Goal: Communication & Community: Connect with others

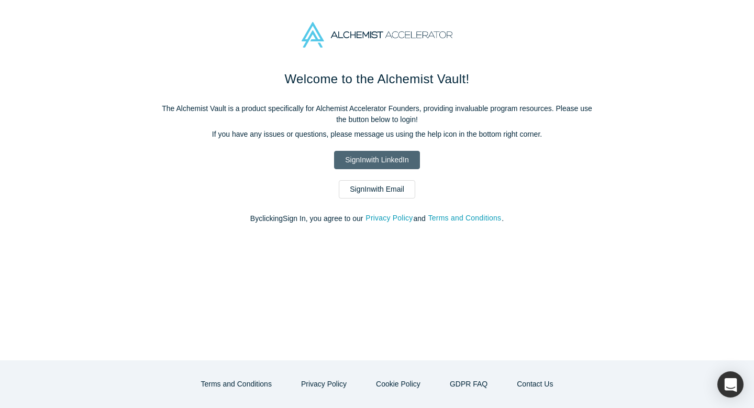
click at [375, 162] on link "Sign In with LinkedIn" at bounding box center [376, 160] width 85 height 18
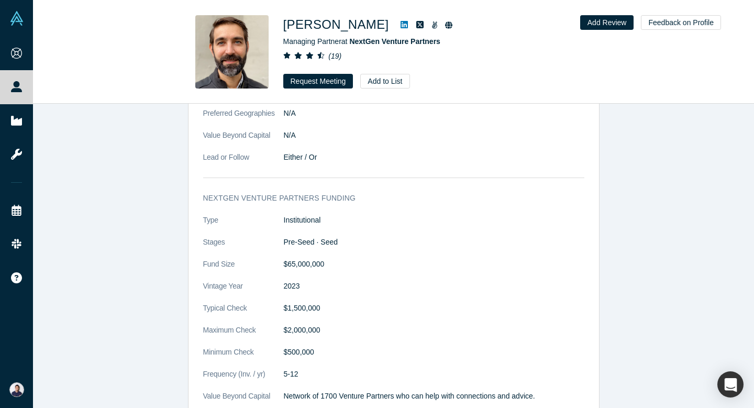
scroll to position [1662, 0]
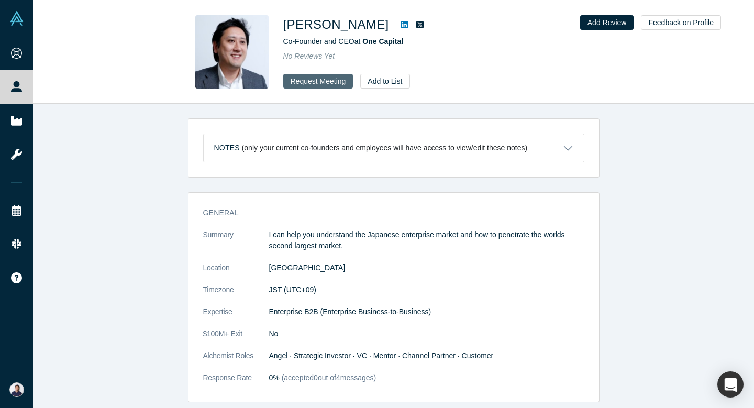
click at [337, 82] on button "Request Meeting" at bounding box center [318, 81] width 70 height 15
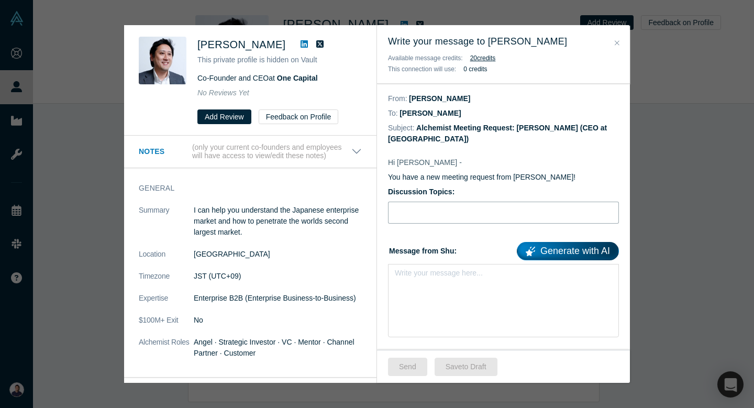
click at [474, 211] on input "Discussion Topics:" at bounding box center [503, 213] width 231 height 22
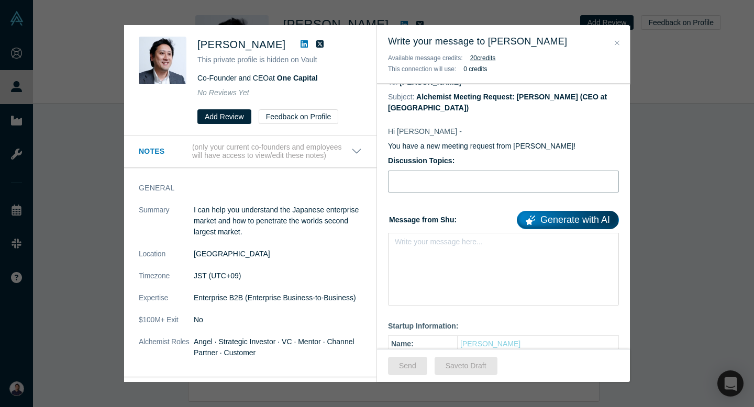
scroll to position [25, 0]
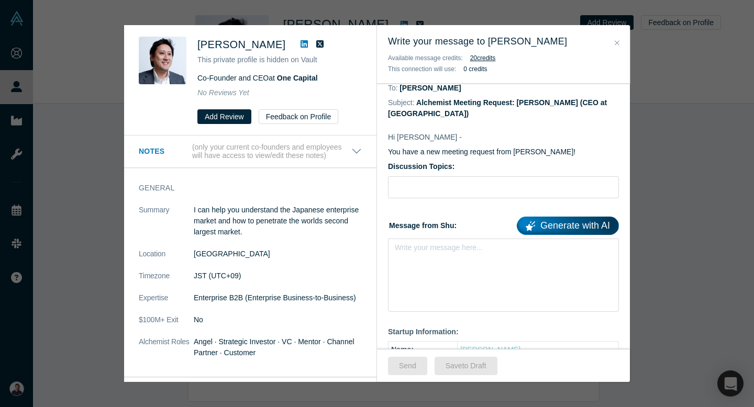
click at [394, 213] on label "Message from Shu: Generate with AI" at bounding box center [503, 224] width 231 height 22
click at [399, 177] on input "Discussion Topics:" at bounding box center [503, 187] width 231 height 22
paste input "Demo Day pitch: ask for a 0–10 score and the one change to reach a 10"
type input "Demo Day pitch: ask for a 0–10 score and the one change to reach a 10"
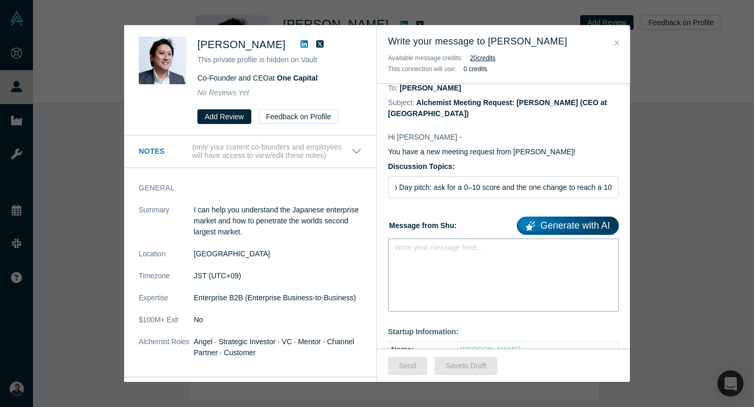
click at [429, 259] on div "Write your message here..." at bounding box center [503, 275] width 231 height 73
click at [448, 261] on div "Write your message here..." at bounding box center [503, 268] width 231 height 59
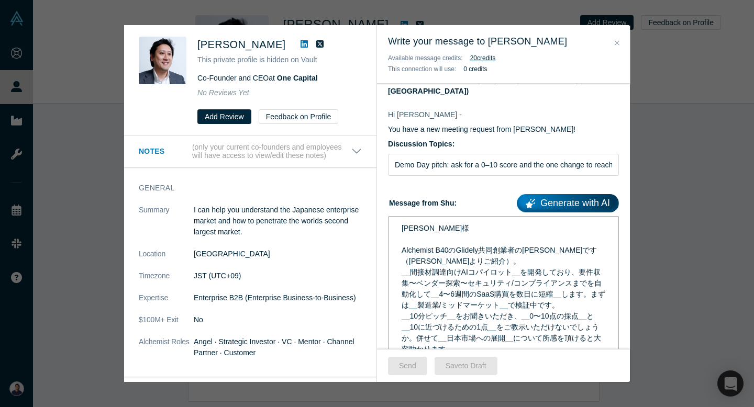
scroll to position [49, 0]
click at [441, 245] on span "Alchemist B40のGlidely共同創業者のShuです（Ravi Belaniよりご紹介）。" at bounding box center [499, 254] width 195 height 19
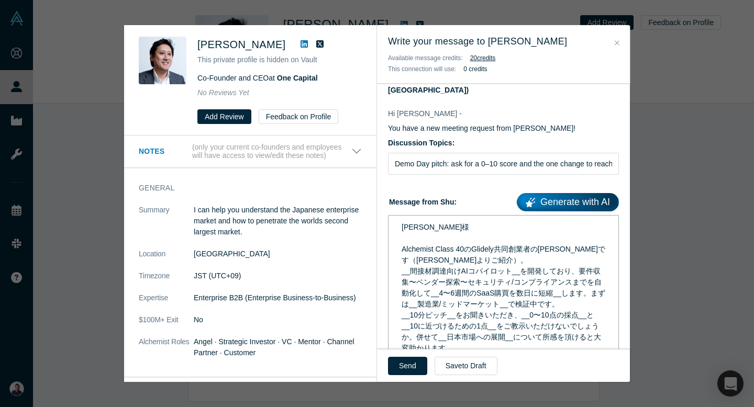
click at [471, 245] on span "Alchemist Class 40のGlidely共同創業者のShuです（Ravi Belaniよりご紹介）。" at bounding box center [504, 254] width 204 height 19
click at [581, 245] on span "Alchemist Class 40に採択されておりますGlidely共同創業者のShuです（Ravi Belaniよりご紹介）。" at bounding box center [503, 254] width 202 height 19
click at [413, 251] on span "Alchemist Class 40に採択されておりますGlidely共同創業者のShuです（Ravi Belaniよりご紹介）。" at bounding box center [503, 254] width 202 height 19
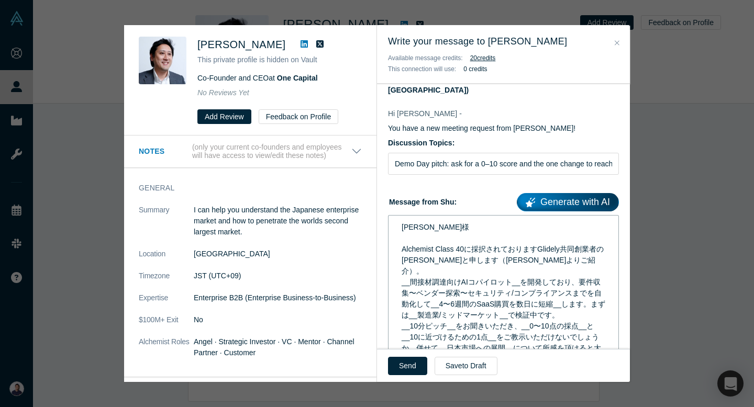
click at [498, 250] on span "Alchemist Class 40に採択されておりますGlidely共同創業者の及川と申します（Ravi Belaniよりご紹介）。" at bounding box center [503, 260] width 202 height 30
click at [457, 251] on span "Alchemist Class 40に採択されておりますGlidely共同創業者の及川と申します（Ravi よりご紹介）。" at bounding box center [503, 260] width 202 height 30
click at [468, 251] on span "Alchemist Class 40に採択されておりますGlidely共同創業者の及川と申します（Ravi よりご紹介）。" at bounding box center [503, 260] width 202 height 30
drag, startPoint x: 460, startPoint y: 250, endPoint x: 512, endPoint y: 251, distance: 52.4
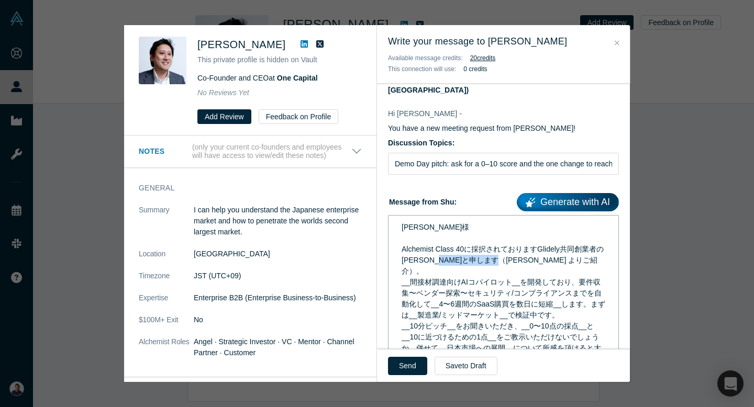
click at [512, 251] on span "Alchemist Class 40に採択されておりますGlidely共同創業者の及川と申します（Ravi よりご紹介）。" at bounding box center [503, 260] width 202 height 30
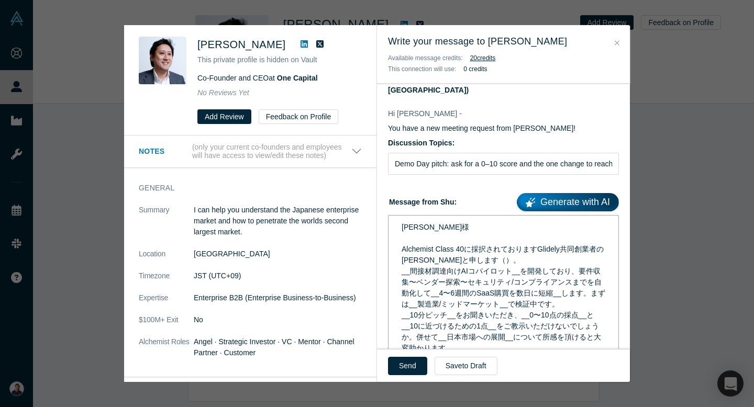
click at [462, 250] on span "Alchemist Class 40に採択されておりますGlidely共同創業者の及川と申します（）。" at bounding box center [503, 254] width 202 height 19
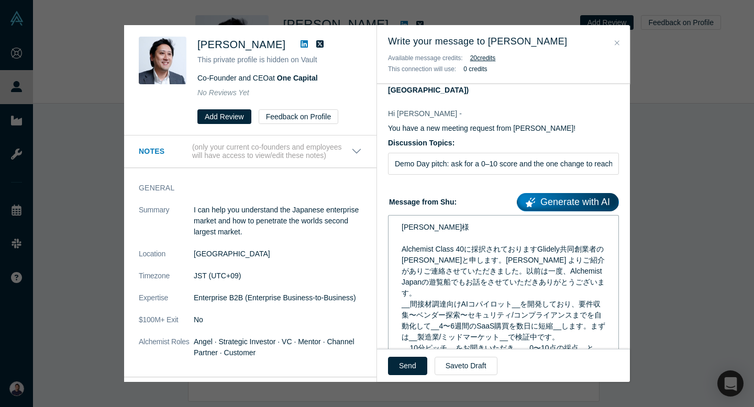
scroll to position [73, 0]
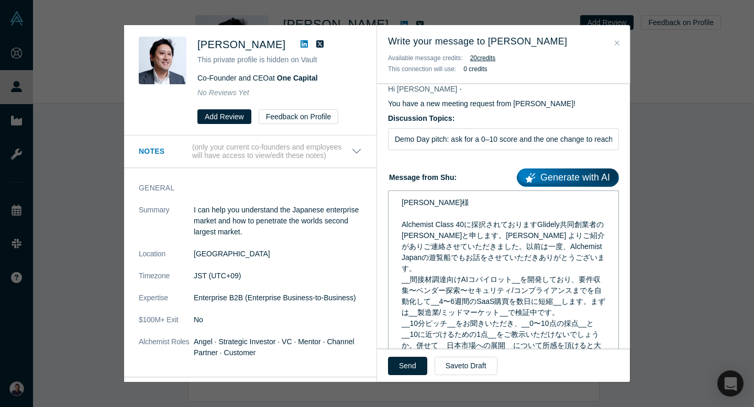
click at [413, 275] on span "__間接材調達向けAIコパイロット__を開発しており、要件収集〜ベンダー探索〜セキュリティ/コンプライアンスまでを自動化して__4〜6週間のSaaS購買を数日…" at bounding box center [504, 295] width 204 height 41
click at [412, 275] on span "__間接材調達向けAIコパイロット__を開発しており、要件収集〜ベンダー探索〜セキュリティ/コンプライアンスまでを自動化して__4〜6週間のSaaS購買を数日…" at bounding box center [504, 295] width 204 height 41
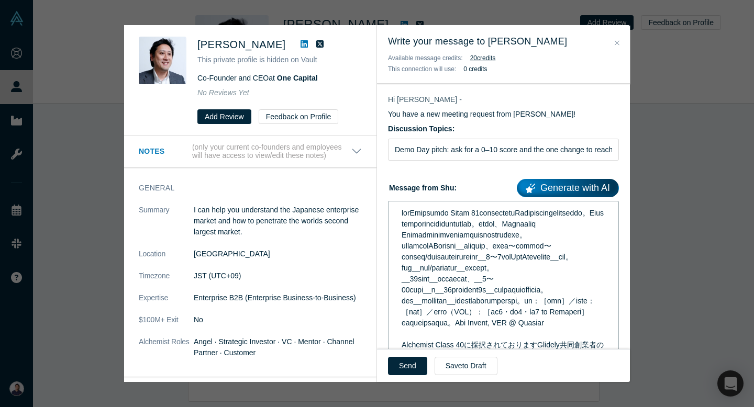
scroll to position [60, 0]
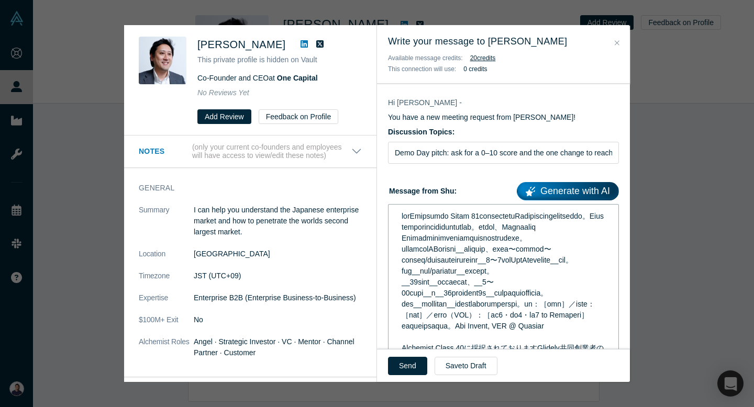
click at [409, 251] on span "rdw-editor" at bounding box center [504, 271] width 204 height 118
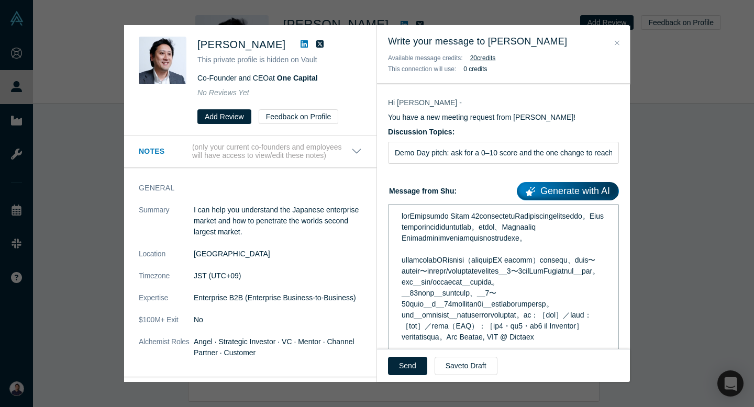
click at [594, 257] on span "rdw-editor" at bounding box center [504, 276] width 204 height 129
click at [562, 283] on span "rdw-editor" at bounding box center [504, 276] width 204 height 129
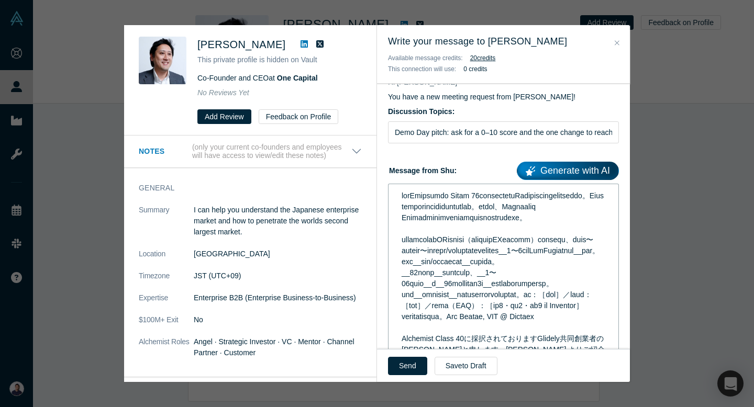
click at [548, 266] on span "rdw-editor" at bounding box center [504, 256] width 204 height 129
click at [593, 261] on span "rdw-editor" at bounding box center [504, 256] width 204 height 129
click at [602, 275] on span "rdw-editor" at bounding box center [504, 256] width 204 height 129
click at [490, 271] on span "rdw-editor" at bounding box center [504, 256] width 204 height 129
click at [550, 274] on span "rdw-editor" at bounding box center [504, 256] width 204 height 129
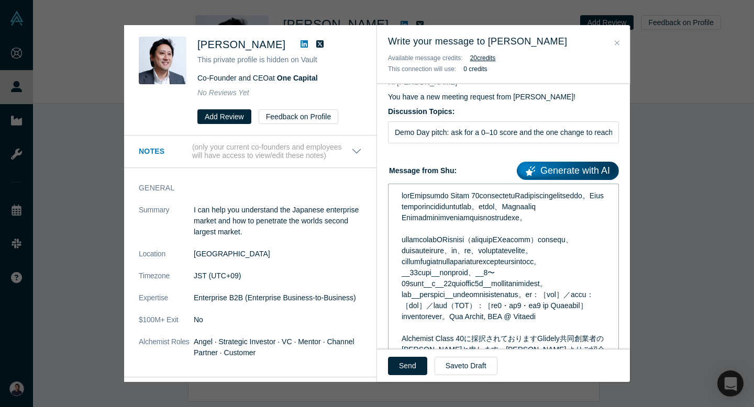
click at [478, 283] on div "rdw-editor" at bounding box center [504, 257] width 204 height 132
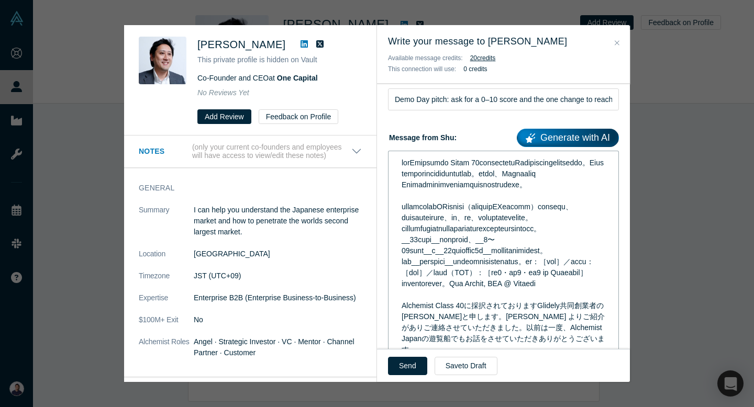
scroll to position [115, 0]
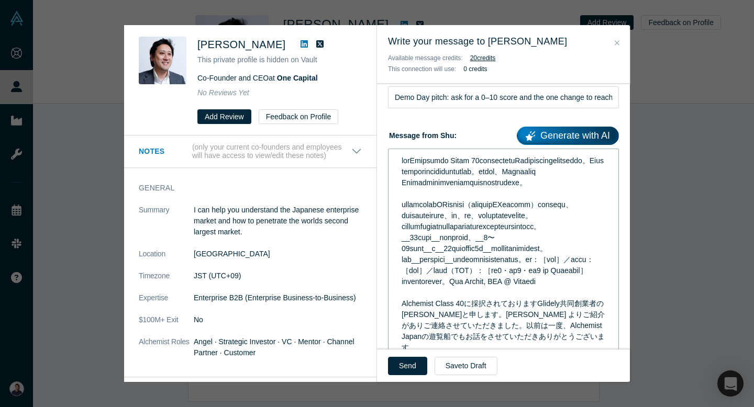
click at [412, 263] on span "rdw-editor" at bounding box center [504, 221] width 204 height 129
click at [446, 261] on span "rdw-editor" at bounding box center [504, 221] width 204 height 129
click at [402, 260] on span "rdw-editor" at bounding box center [504, 221] width 204 height 129
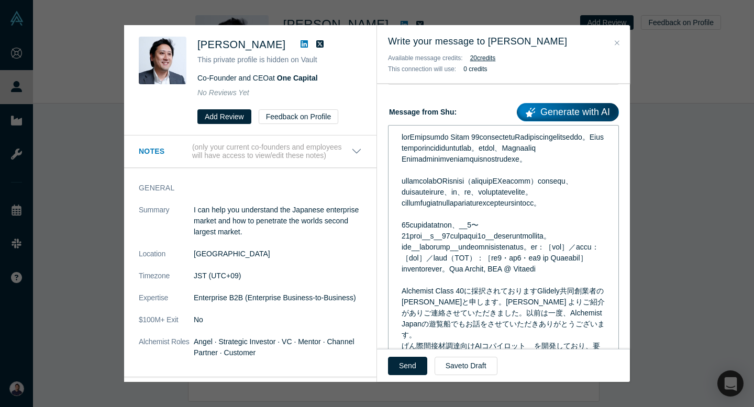
scroll to position [139, 0]
click at [512, 252] on div "rdw-editor" at bounding box center [504, 202] width 204 height 143
click at [512, 249] on span "rdw-editor" at bounding box center [504, 202] width 204 height 140
click at [561, 249] on span "rdw-editor" at bounding box center [504, 202] width 204 height 140
click at [569, 248] on span "rdw-editor" at bounding box center [504, 202] width 204 height 140
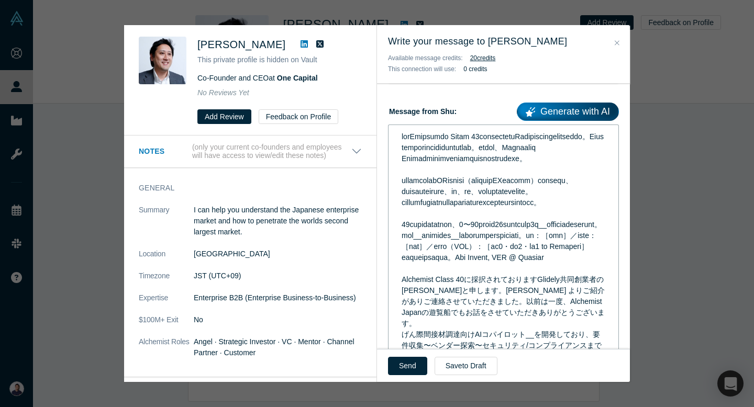
click at [443, 260] on span "rdw-editor" at bounding box center [504, 196] width 204 height 129
click at [570, 260] on span "rdw-editor" at bounding box center [504, 196] width 204 height 129
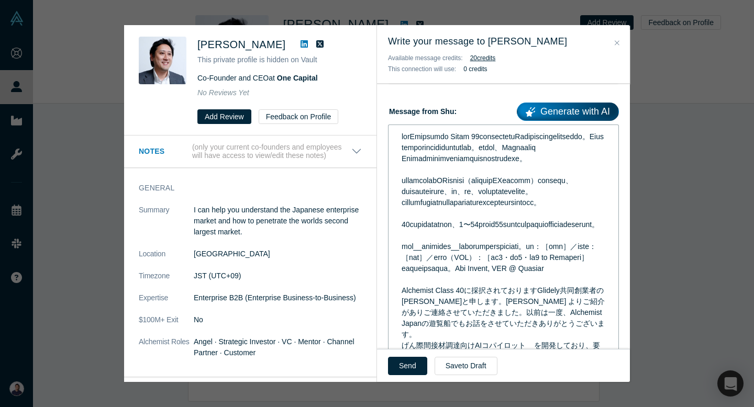
scroll to position [162, 0]
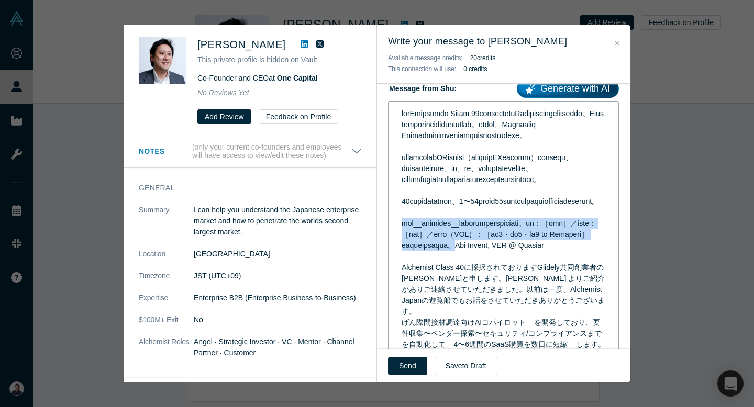
drag, startPoint x: 401, startPoint y: 257, endPoint x: 445, endPoint y: 292, distance: 56.2
click at [445, 250] on span "rdw-editor" at bounding box center [504, 179] width 204 height 140
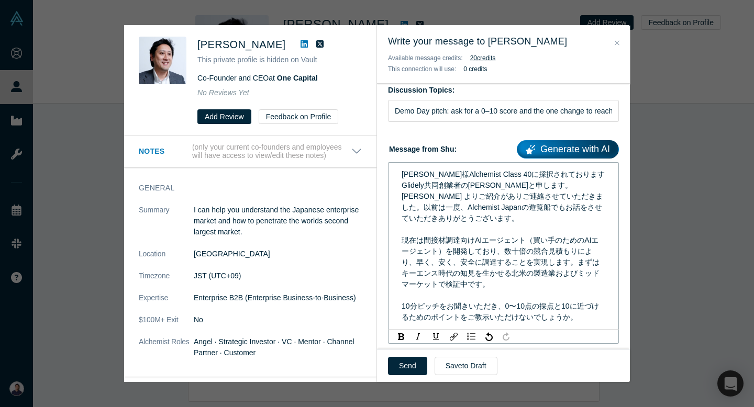
scroll to position [101, 0]
click at [423, 171] on span "浅田様Alchemist Class 40に採択されておりますGlidely共同創業者の及川と申します。Ravi よりご紹介がありご連絡させていただきました。…" at bounding box center [503, 246] width 203 height 151
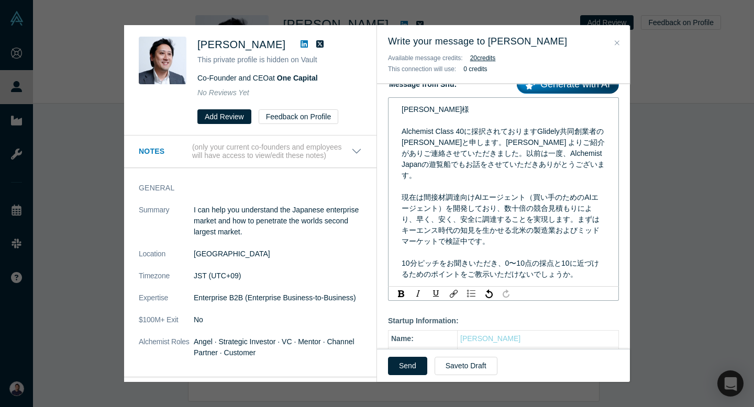
scroll to position [167, 0]
click at [496, 205] on span "浅田様 Alchemist Class 40に採択されておりますGlidely共同創業者の及川と申します。Ravi よりご紹介がありご連絡させていただきました…" at bounding box center [503, 191] width 203 height 173
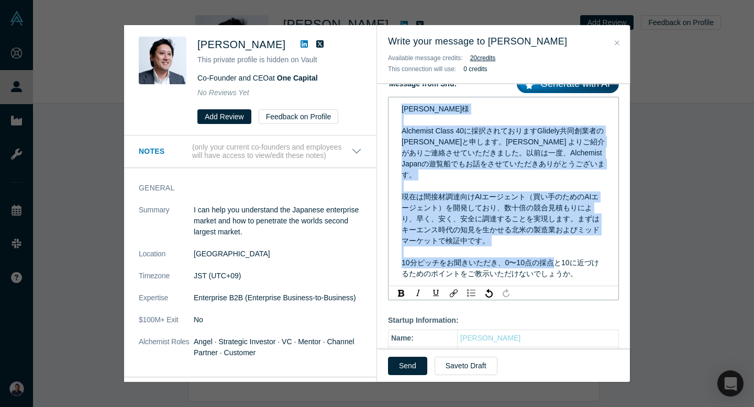
copy span "浅田様 Alchemist Class 40に採択されておりますGlidely共同創業者の及川と申します。Ravi よりご紹介がありご連絡させていただきました…"
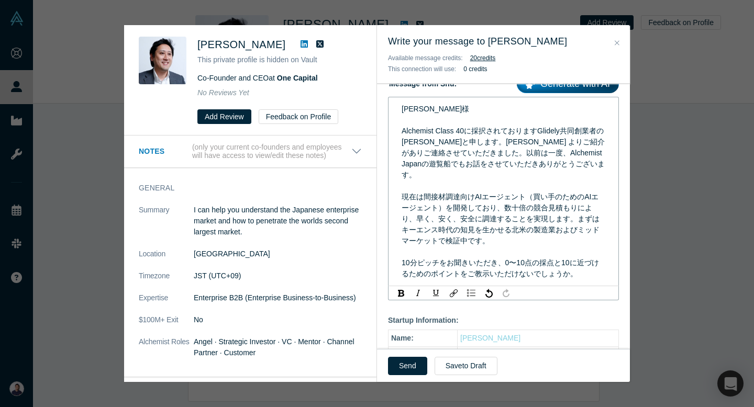
click at [560, 236] on div "浅田様 Alchemist Class 40に採択されておりますGlidely共同創業者の及川と申します。Ravi よりご紹介がありご連絡させていただきました…" at bounding box center [504, 192] width 204 height 176
click at [586, 252] on div "浅田様 Alchemist Class 40に採択されておりますGlidely共同創業者の及川と申します。Ravi よりご紹介がありご連絡させていただきました…" at bounding box center [504, 192] width 204 height 176
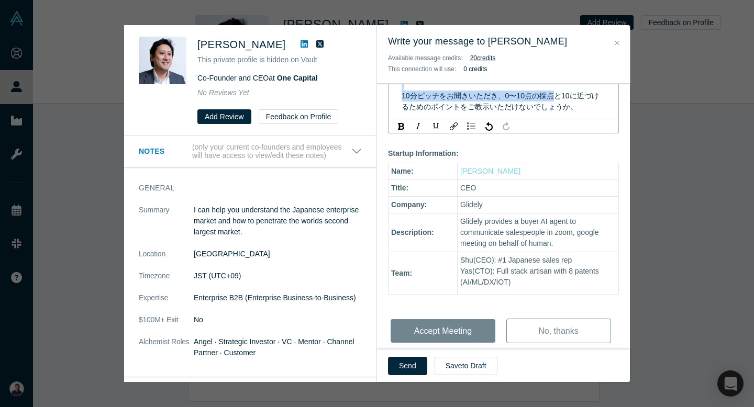
scroll to position [335, 0]
drag, startPoint x: 403, startPoint y: 219, endPoint x: 562, endPoint y: 137, distance: 179.1
click at [562, 137] on div "Hi Shinji - You have a new meeting request from Shu Oikawa! Discussion Topics: …" at bounding box center [503, 92] width 253 height 560
copy span "浅田様 Alchemist Class 40に採択されておりますGlidely共同創業者の及川と申します。Ravi よりご紹介がありご連絡させていただきました…"
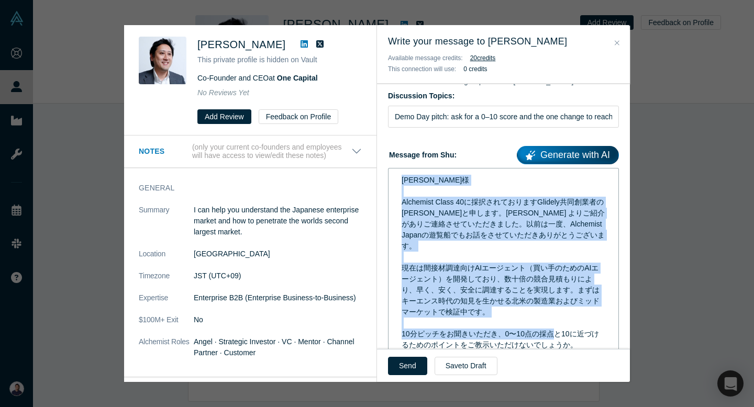
scroll to position [0, 0]
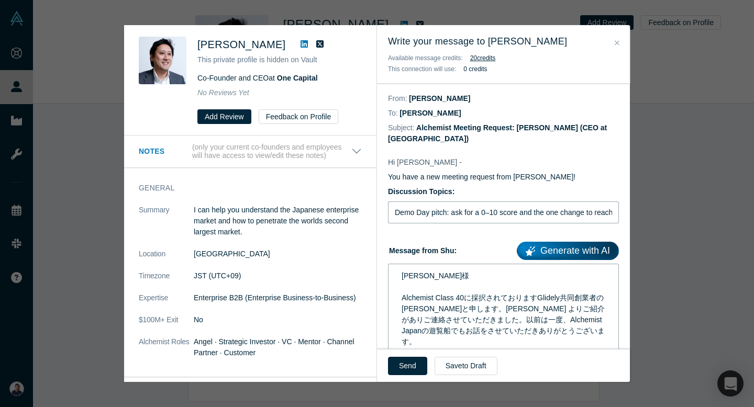
click at [495, 202] on input "Demo Day pitch: ask for a 0–10 score and the one change to reach a 10" at bounding box center [503, 213] width 231 height 22
click at [494, 238] on label "Message from Shu: Generate with AI" at bounding box center [503, 249] width 231 height 22
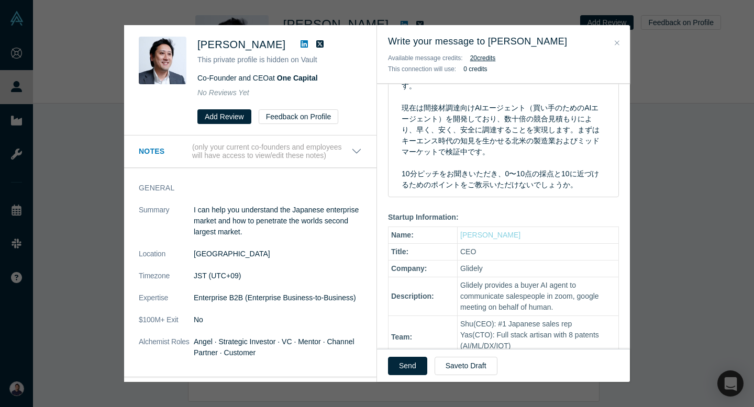
scroll to position [257, 0]
click at [412, 359] on button "Send" at bounding box center [407, 366] width 39 height 18
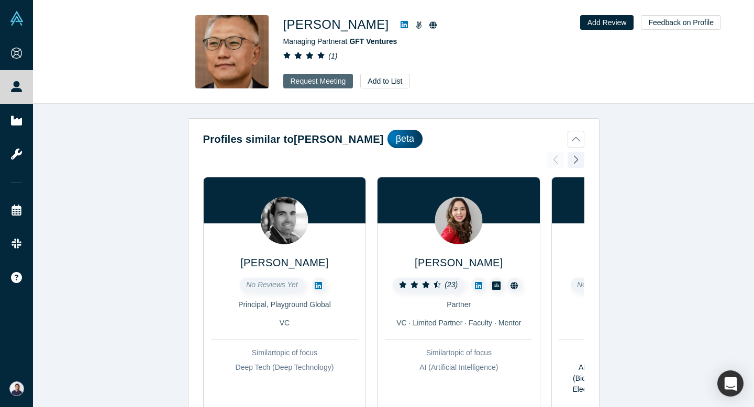
click at [324, 81] on button "Request Meeting" at bounding box center [318, 81] width 70 height 15
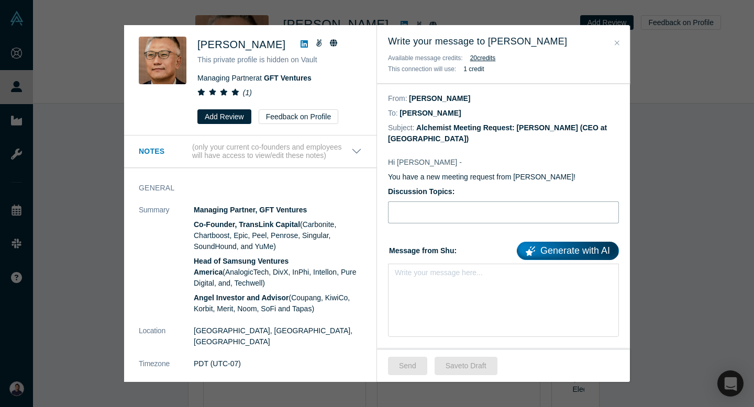
click at [435, 204] on input "Discussion Topics:" at bounding box center [503, 213] width 231 height 22
paste input "Demo Day pitch: ask for a 0–10 score and the one change to reach a 10"
type input "Demo Day pitch: ask for a 0–10 score and the one change to reach a 10"
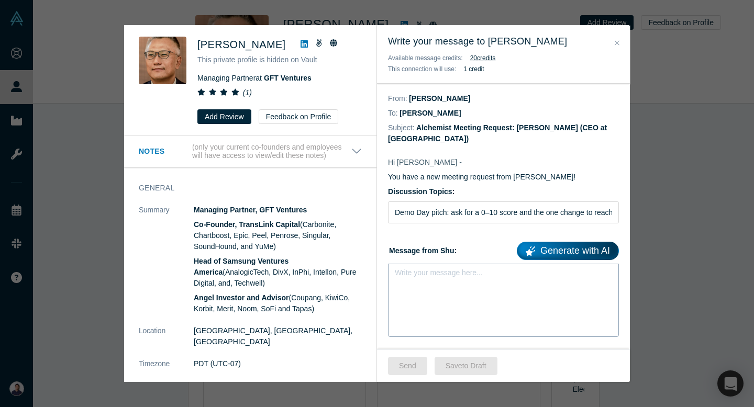
click at [422, 275] on div "Write your message here..." at bounding box center [503, 300] width 231 height 73
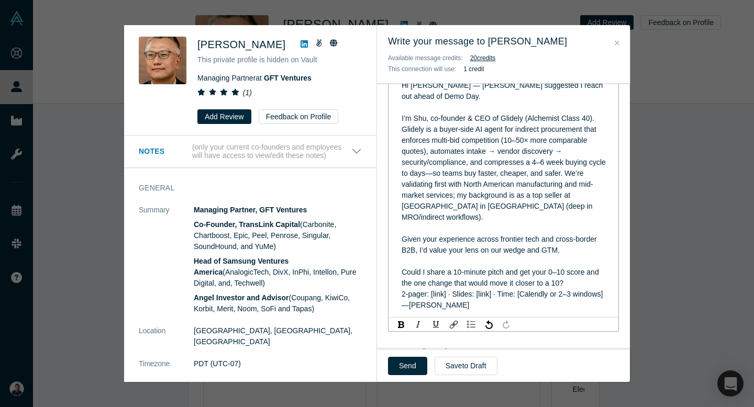
scroll to position [202, 0]
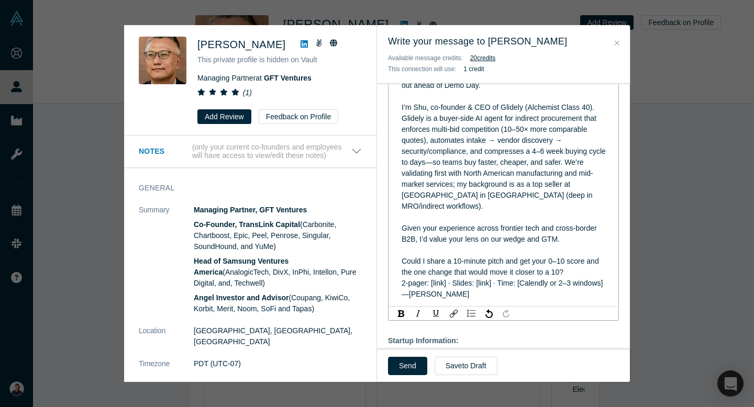
click at [400, 263] on div "Hi Jay — Ravi Belani suggested I reach out ahead of Demo Day. I’m Shu, co-found…" at bounding box center [503, 184] width 217 height 237
drag, startPoint x: 400, startPoint y: 263, endPoint x: 443, endPoint y: 271, distance: 43.6
click at [443, 271] on div "Hi Jay — Ravi Belani suggested I reach out ahead of Demo Day. I’m Shu, co-found…" at bounding box center [503, 184] width 217 height 237
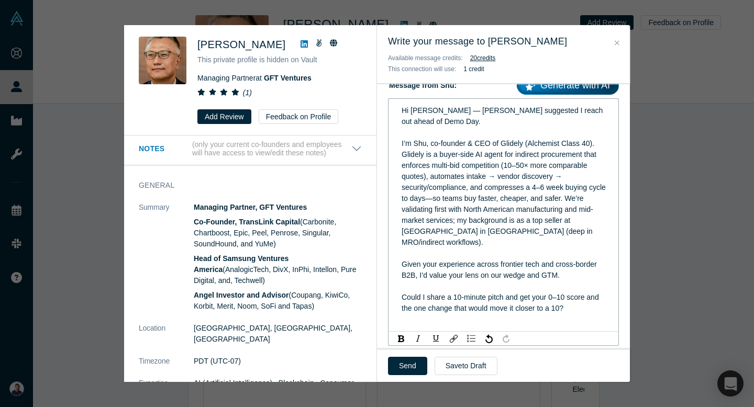
scroll to position [0, 0]
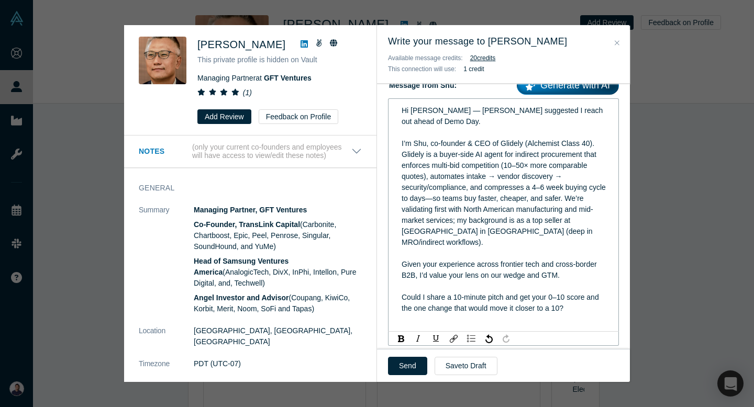
click at [442, 221] on span "I’m Shu, co-founder & CEO of Glidely (Alchemist Class 40). Glidely is a buyer-s…" at bounding box center [505, 192] width 206 height 107
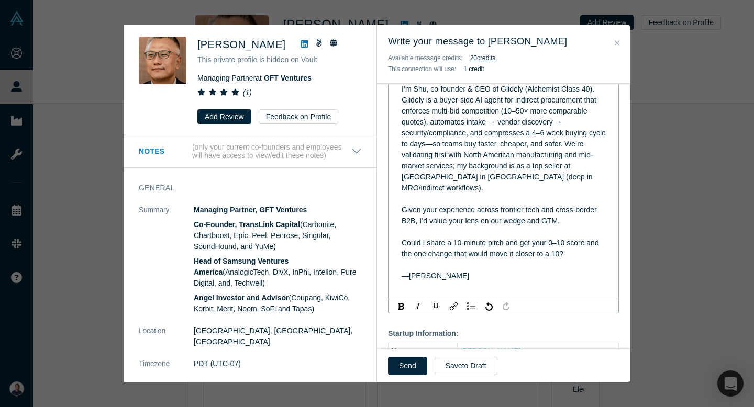
scroll to position [318, 0]
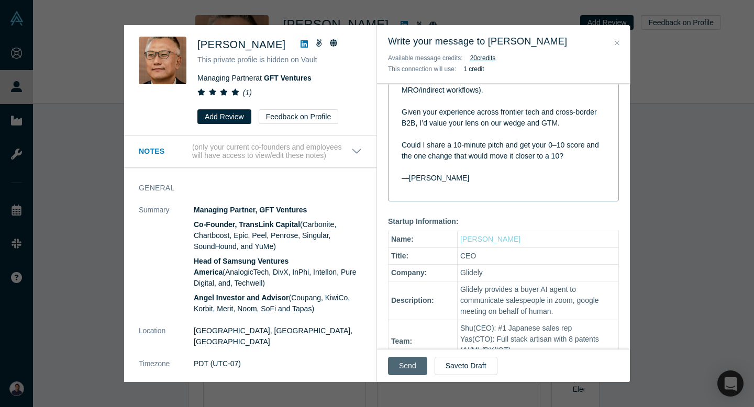
click at [404, 367] on button "Send" at bounding box center [407, 366] width 39 height 18
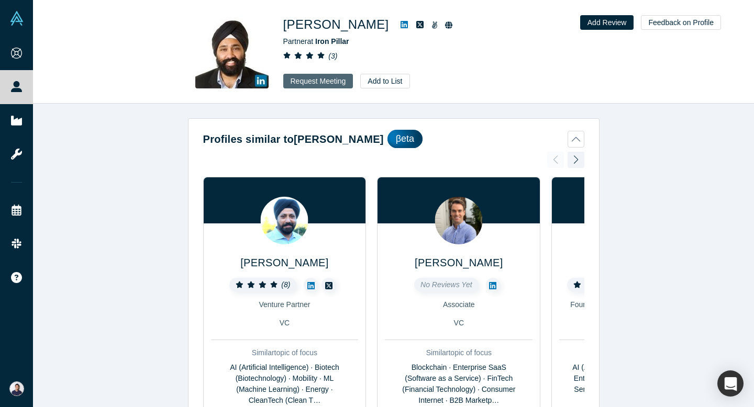
click at [320, 79] on button "Request Meeting" at bounding box center [318, 81] width 70 height 15
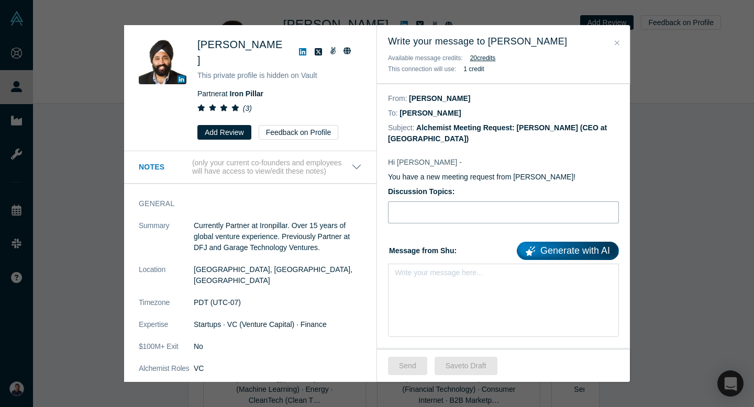
click at [479, 202] on input "Discussion Topics:" at bounding box center [503, 213] width 231 height 22
paste input "Demo Day pitch: ask for a 0–10 score and the one change to reach a 10"
type input "Demo Day pitch: ask for a 0–10 score and the one change to reach a 10"
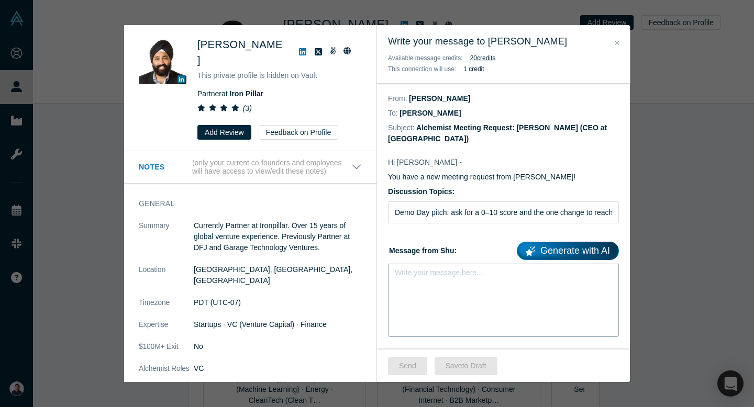
click at [517, 276] on div "Write your message here..." at bounding box center [503, 300] width 231 height 73
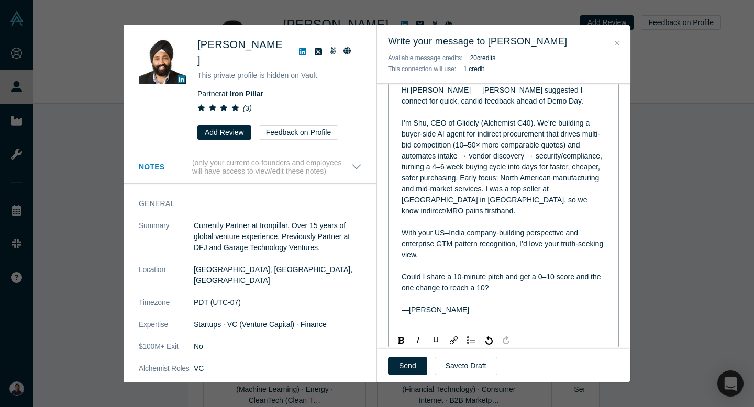
scroll to position [204, 0]
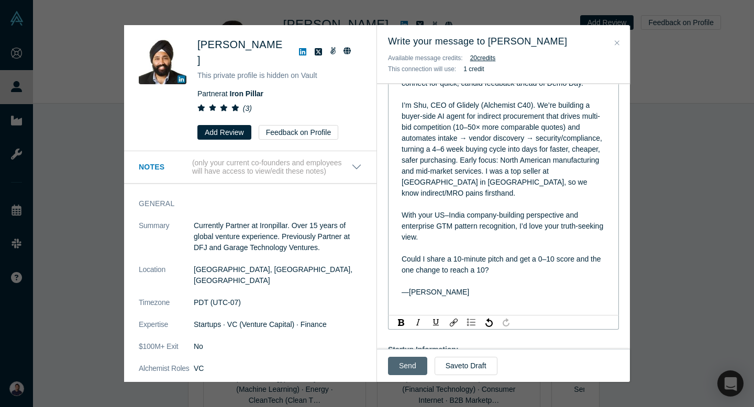
click at [408, 368] on button "Send" at bounding box center [407, 366] width 39 height 18
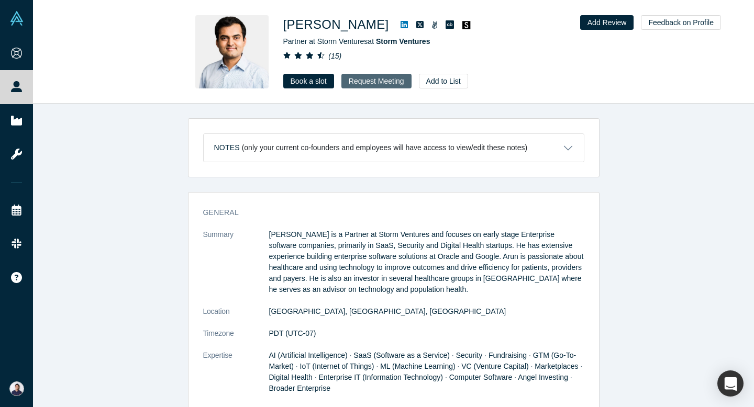
click at [358, 80] on button "Request Meeting" at bounding box center [376, 81] width 70 height 15
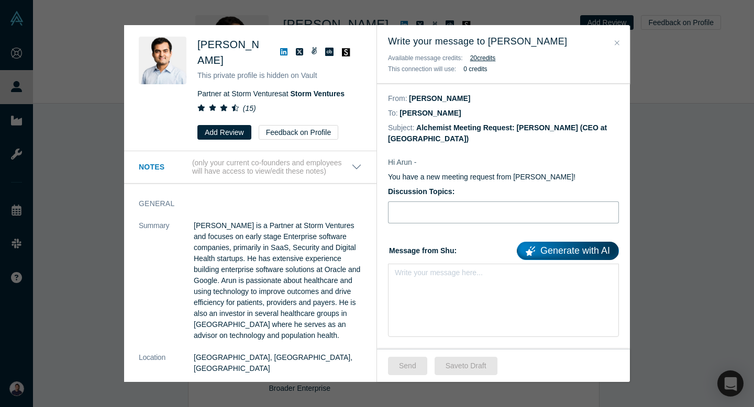
click at [465, 202] on input "Discussion Topics:" at bounding box center [503, 213] width 231 height 22
paste input "Demo Day pitch: ask for a 0–10 score and the one change to reach a 10"
type input "Demo Day pitch: ask for a 0–10 score and the one change to reach a 10"
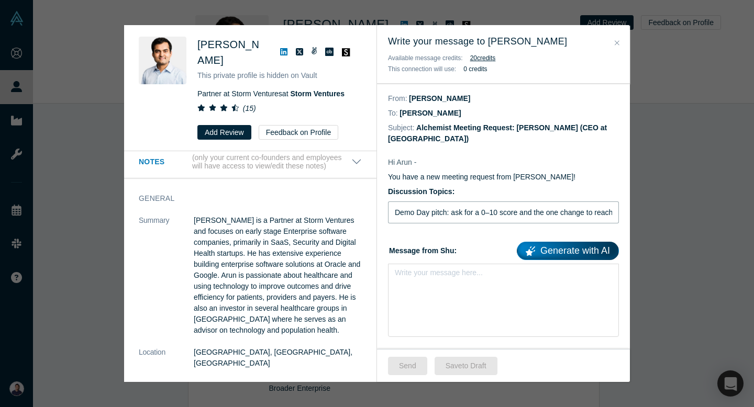
scroll to position [0, 0]
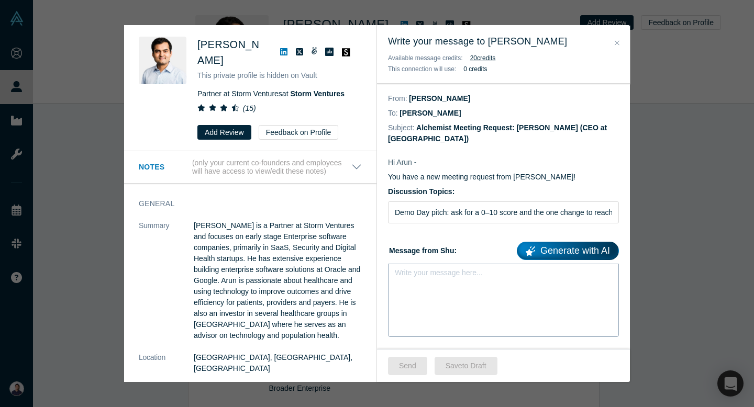
click at [432, 281] on div "Write your message here..." at bounding box center [503, 300] width 231 height 73
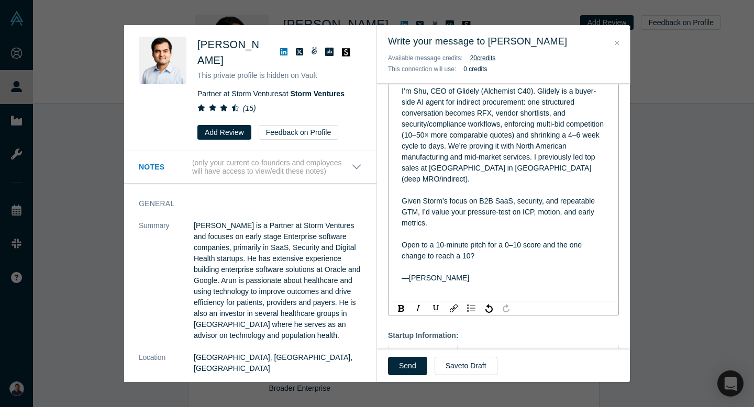
scroll to position [219, 0]
click at [413, 367] on button "Send" at bounding box center [407, 366] width 39 height 18
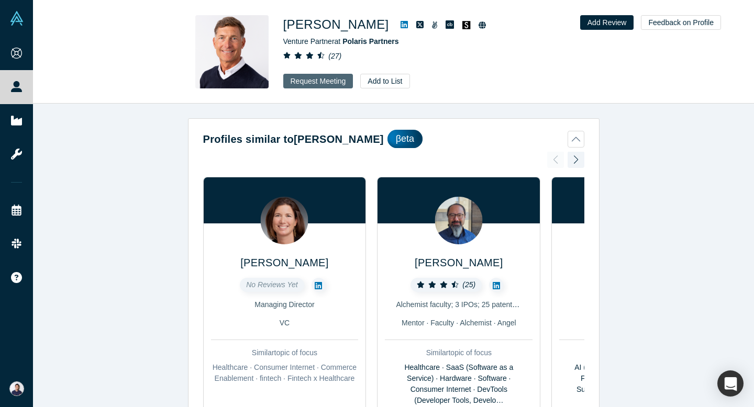
click at [310, 80] on button "Request Meeting" at bounding box center [318, 81] width 70 height 15
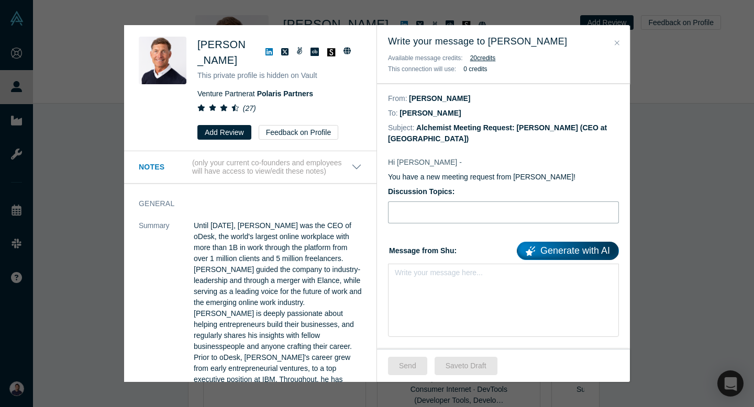
click at [465, 204] on input "Discussion Topics:" at bounding box center [503, 213] width 231 height 22
paste input "Demo Day pitch: ask for a 0–10 score and the one change to reach a 10"
type input "Demo Day pitch: ask for a 0–10 score and the one change to reach a 10"
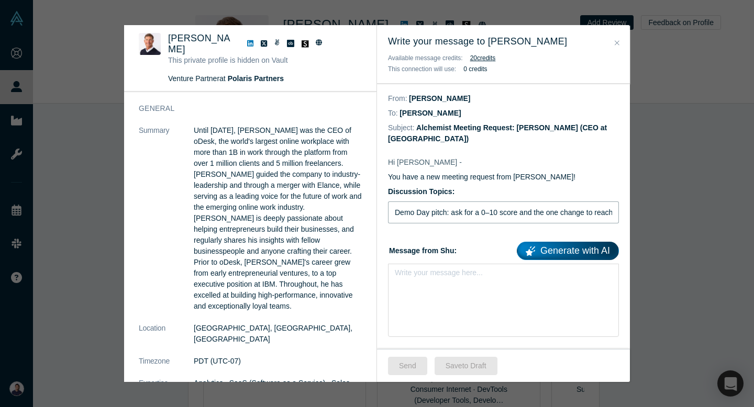
scroll to position [32, 0]
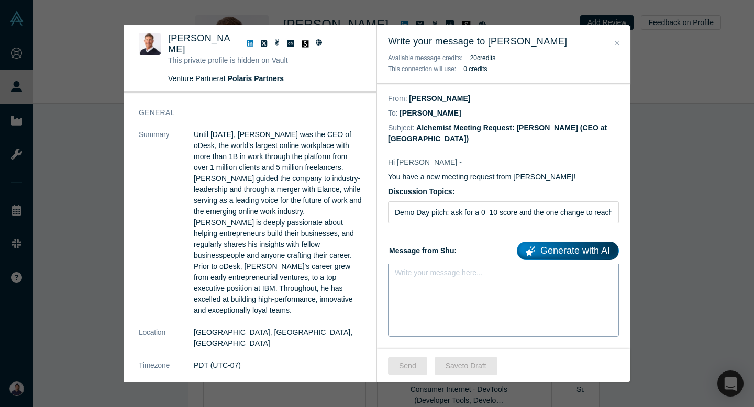
click at [439, 298] on div "Write your message here..." at bounding box center [503, 300] width 231 height 73
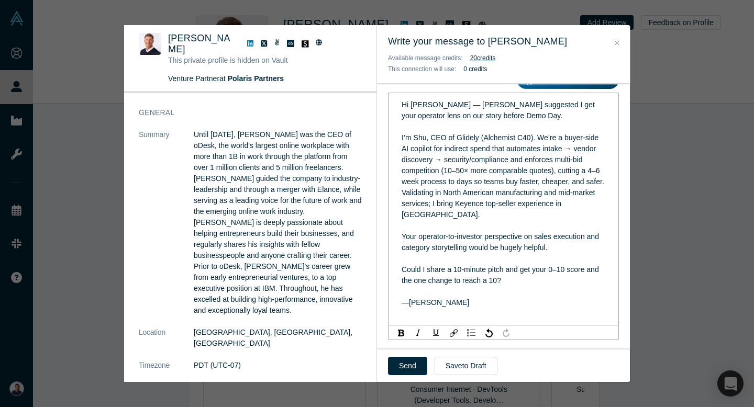
scroll to position [173, 0]
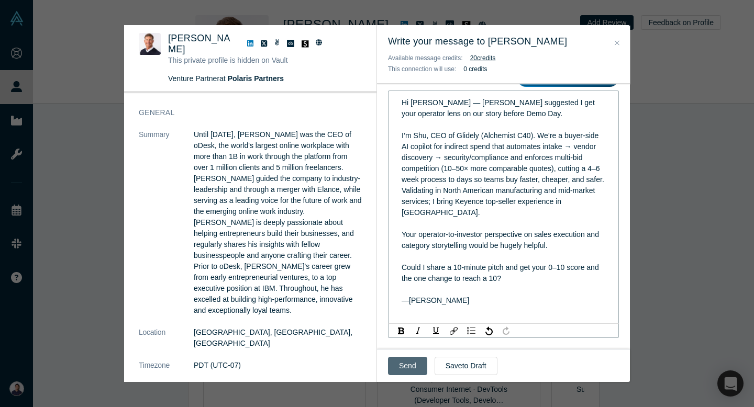
click at [413, 367] on button "Send" at bounding box center [407, 366] width 39 height 18
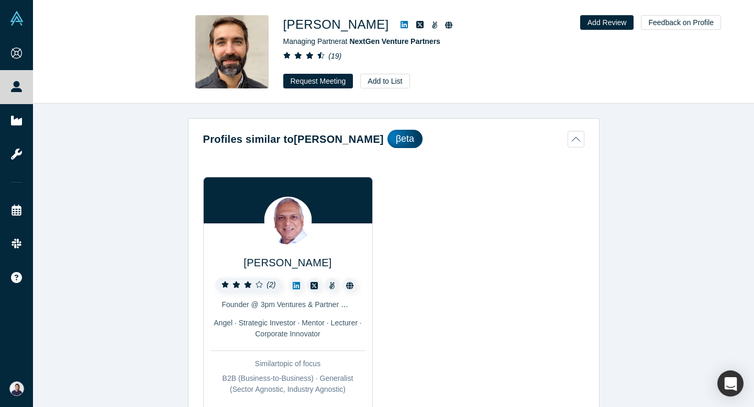
scroll to position [1662, 0]
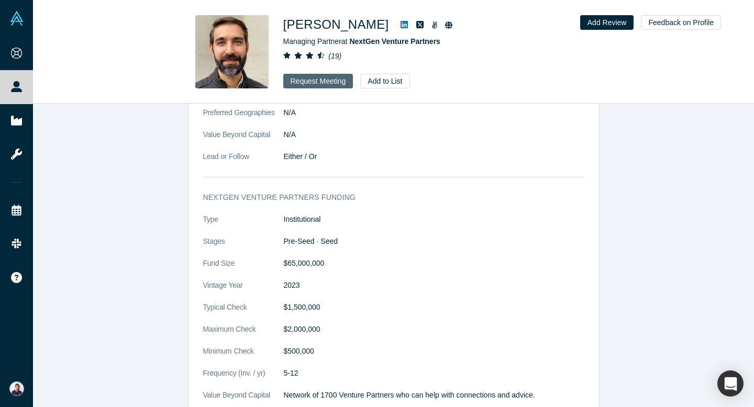
click at [324, 82] on button "Request Meeting" at bounding box center [318, 81] width 70 height 15
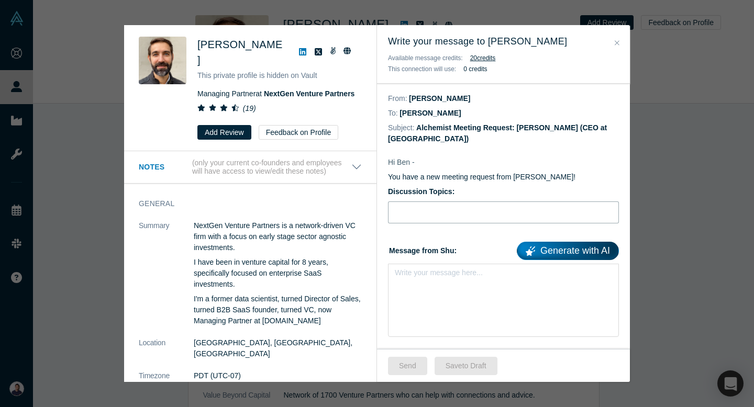
click at [451, 207] on input "Discussion Topics:" at bounding box center [503, 213] width 231 height 22
paste input "Demo Day pitch: ask for a 0–10 score and the one change to reach a 10"
type input "Demo Day pitch: ask for a 0–10 score and the one change to reach a 10"
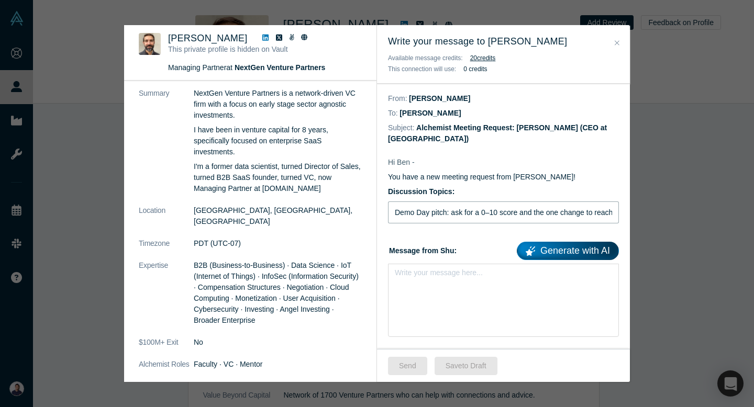
scroll to position [68, 0]
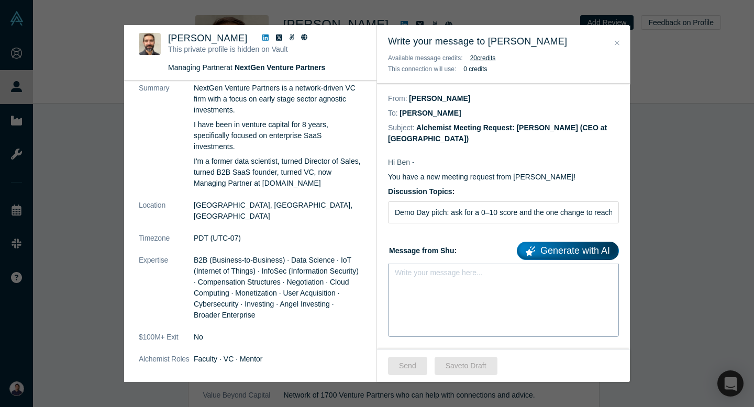
click at [470, 273] on div "rdw-editor" at bounding box center [503, 276] width 217 height 17
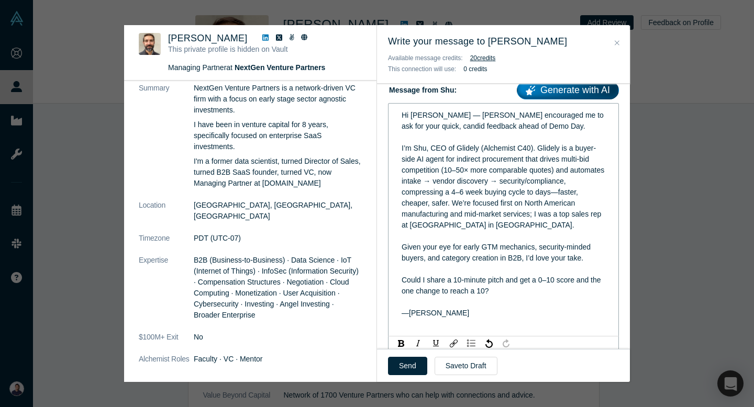
scroll to position [181, 0]
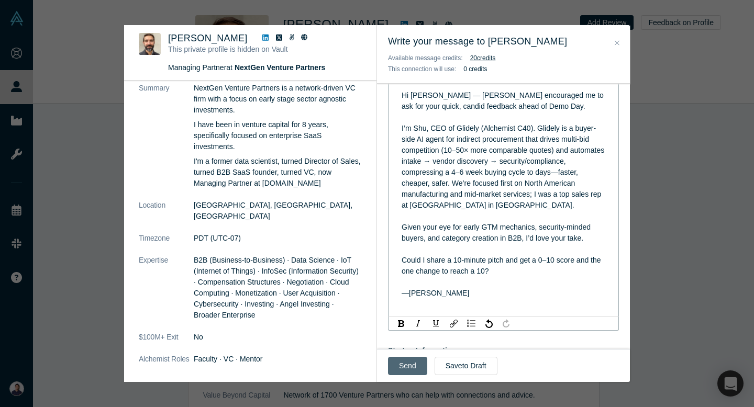
click at [412, 361] on button "Send" at bounding box center [407, 366] width 39 height 18
